Goal: Check status

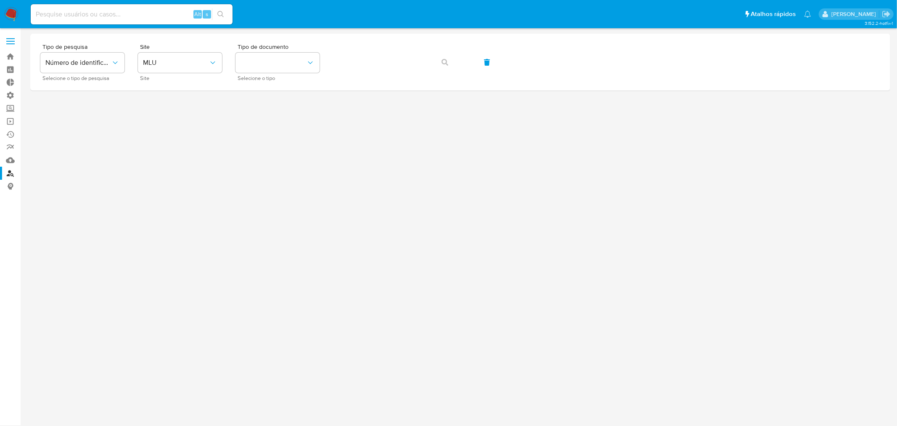
click at [122, 12] on input at bounding box center [132, 14] width 202 height 11
paste input "2082553108"
type input "2082553108"
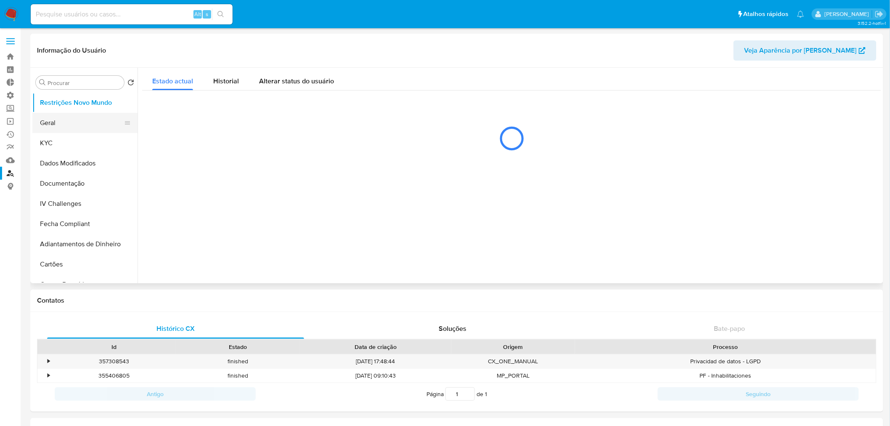
select select "10"
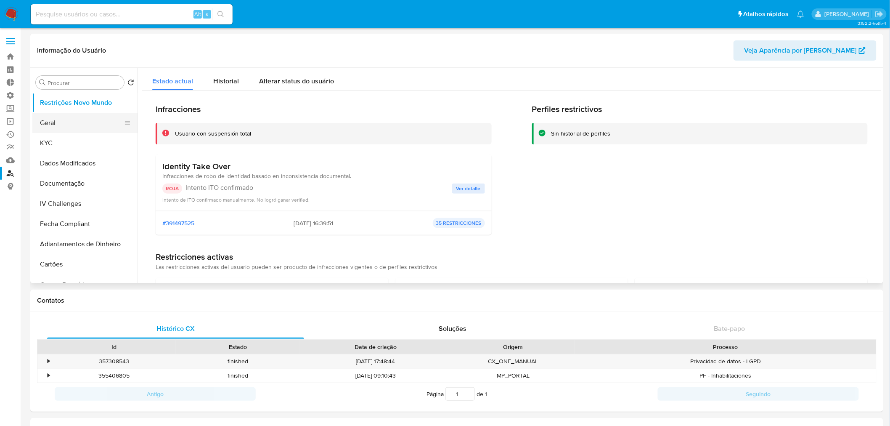
click at [69, 125] on button "Geral" at bounding box center [81, 123] width 98 height 20
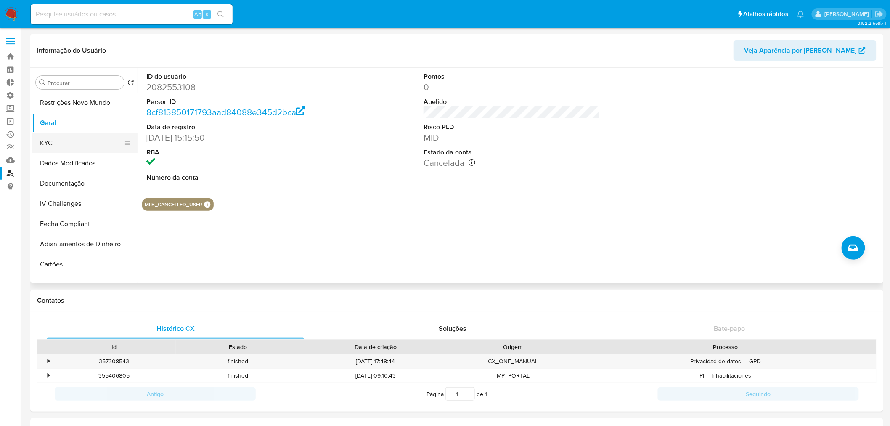
click at [68, 146] on button "KYC" at bounding box center [81, 143] width 98 height 20
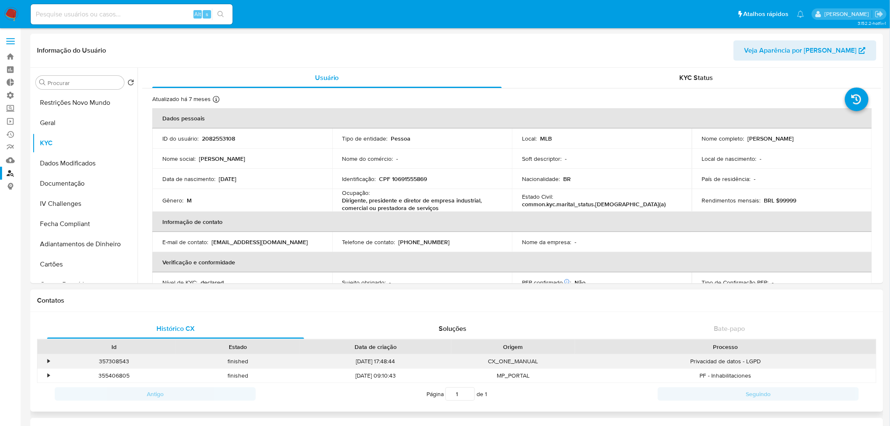
click at [45, 357] on div "•" at bounding box center [44, 361] width 15 height 14
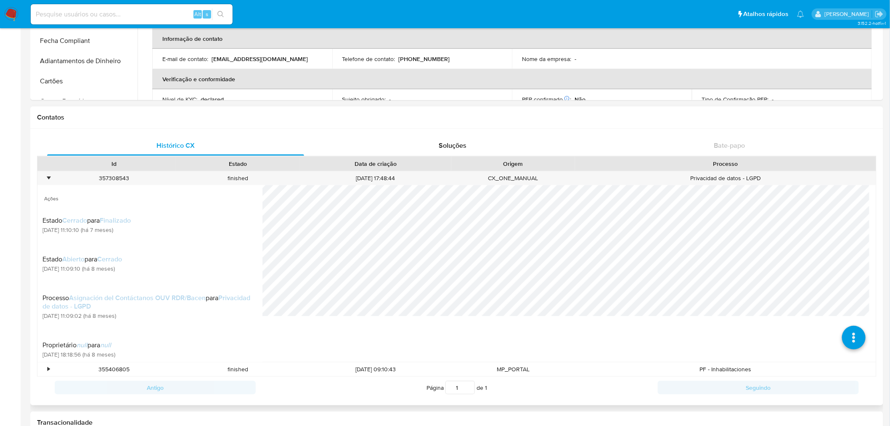
scroll to position [187, 0]
